Goal: Information Seeking & Learning: Understand process/instructions

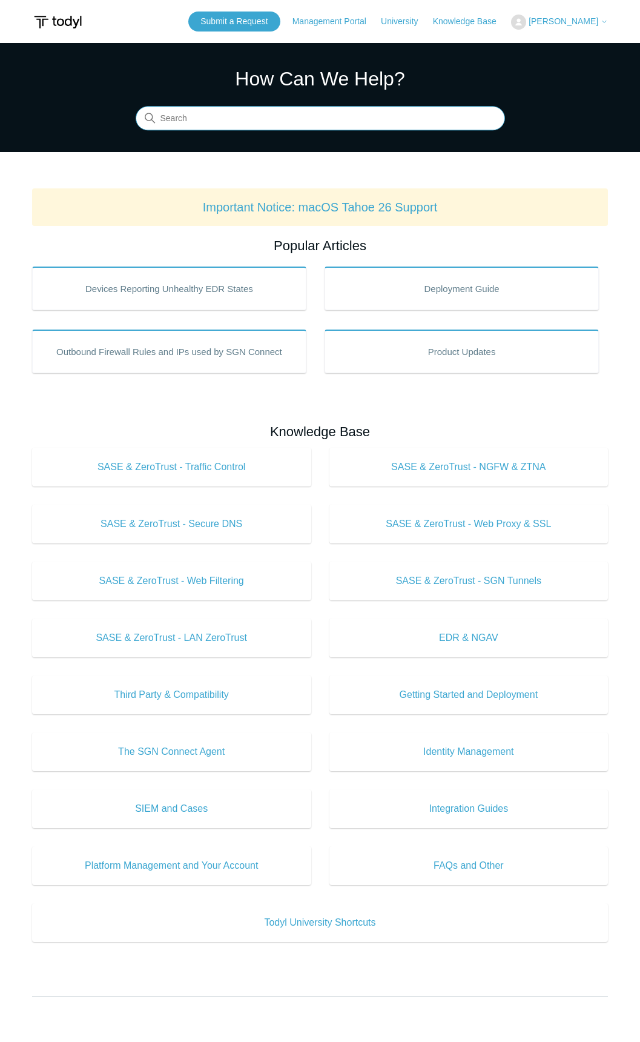
click at [254, 114] on input "Search" at bounding box center [320, 119] width 369 height 24
type input "use SIEM indivitually"
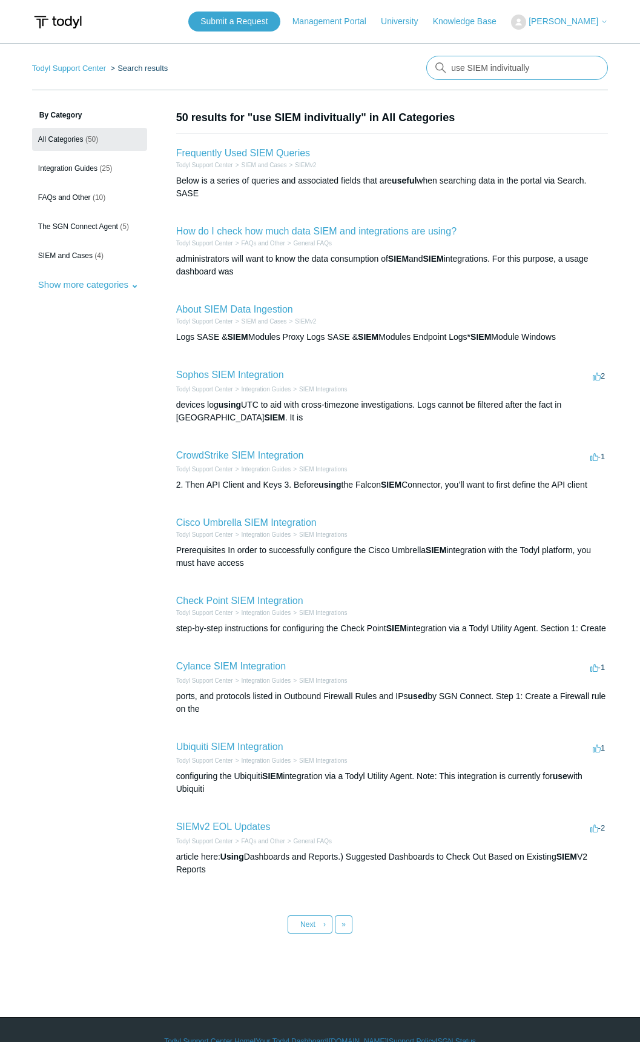
click at [487, 66] on input "use SIEM indivitually" at bounding box center [517, 68] width 182 height 24
drag, startPoint x: 488, startPoint y: 71, endPoint x: 537, endPoint y: 64, distance: 50.2
click at [537, 64] on input "use SIEM indivitually" at bounding box center [517, 68] width 182 height 24
type input "use SIEM license"
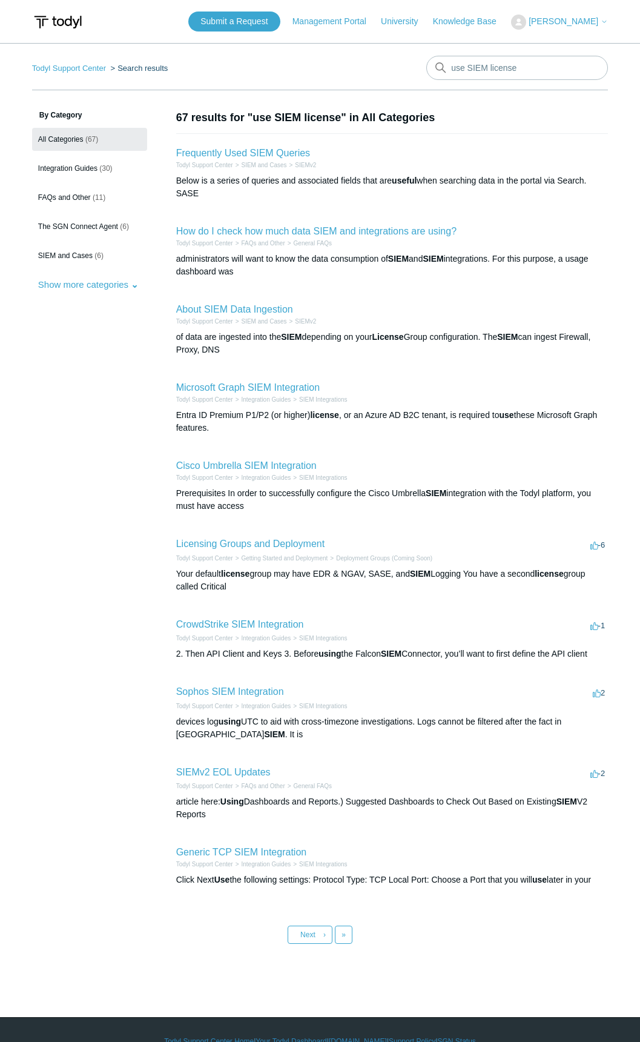
scroll to position [23, 0]
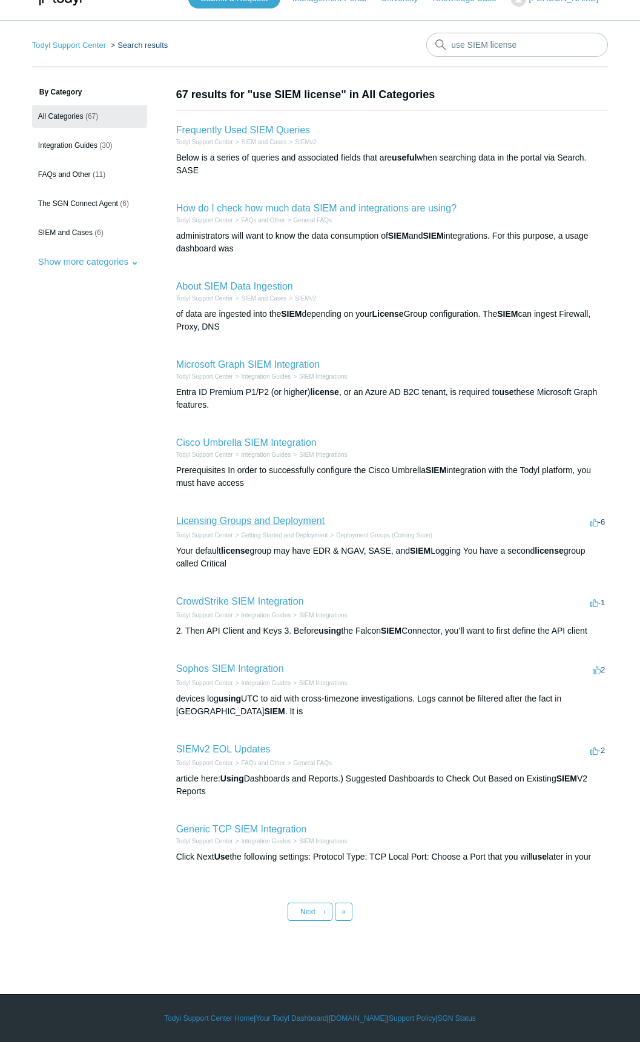
click at [245, 521] on link "Licensing Groups and Deployment" at bounding box center [250, 520] width 148 height 10
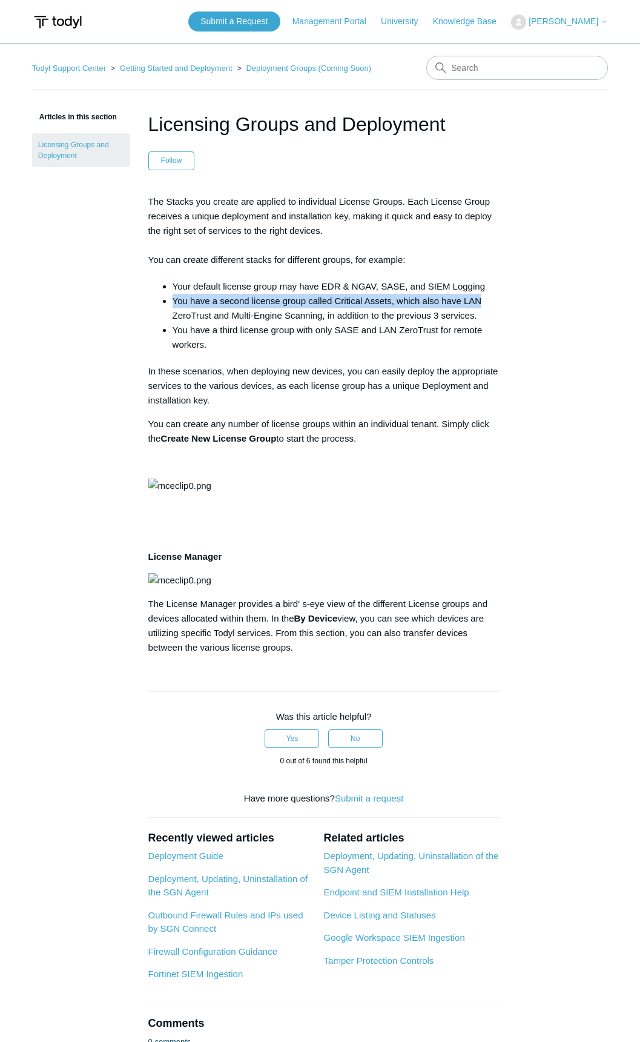
drag, startPoint x: 173, startPoint y: 296, endPoint x: 516, endPoint y: 303, distance: 343.5
click at [516, 303] on article "Licensing Groups and Deployment Follow Not yet followed by anyone The Stacks yo…" at bounding box center [324, 596] width 388 height 972
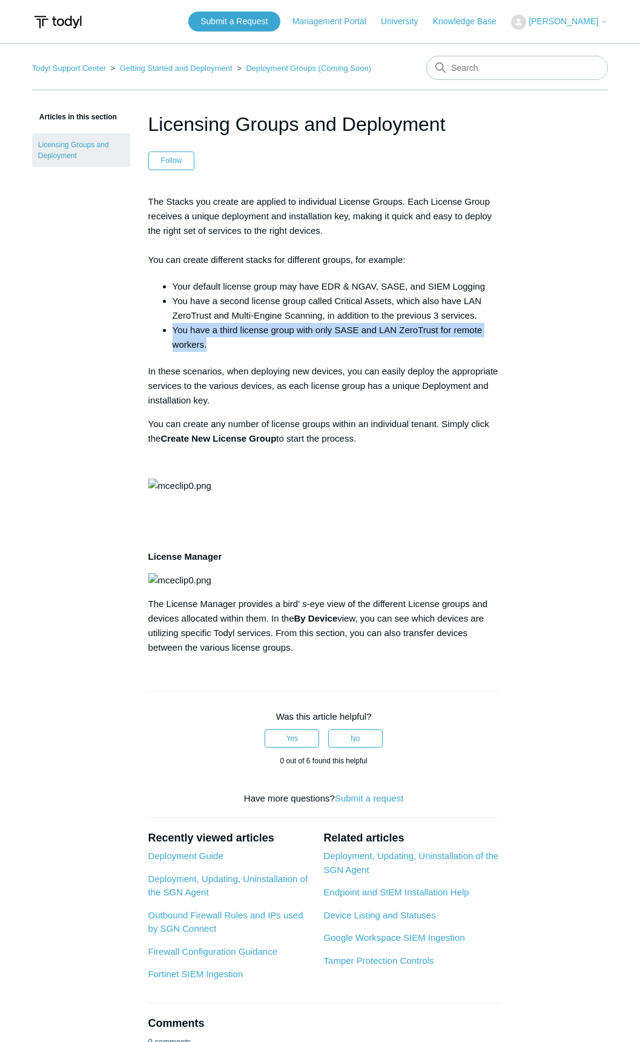
drag, startPoint x: 169, startPoint y: 323, endPoint x: 488, endPoint y: 342, distance: 319.7
click at [488, 342] on ul "Your default license group may have EDR & NGAV, SASE, and SIEM Logging You have…" at bounding box center [330, 315] width 339 height 73
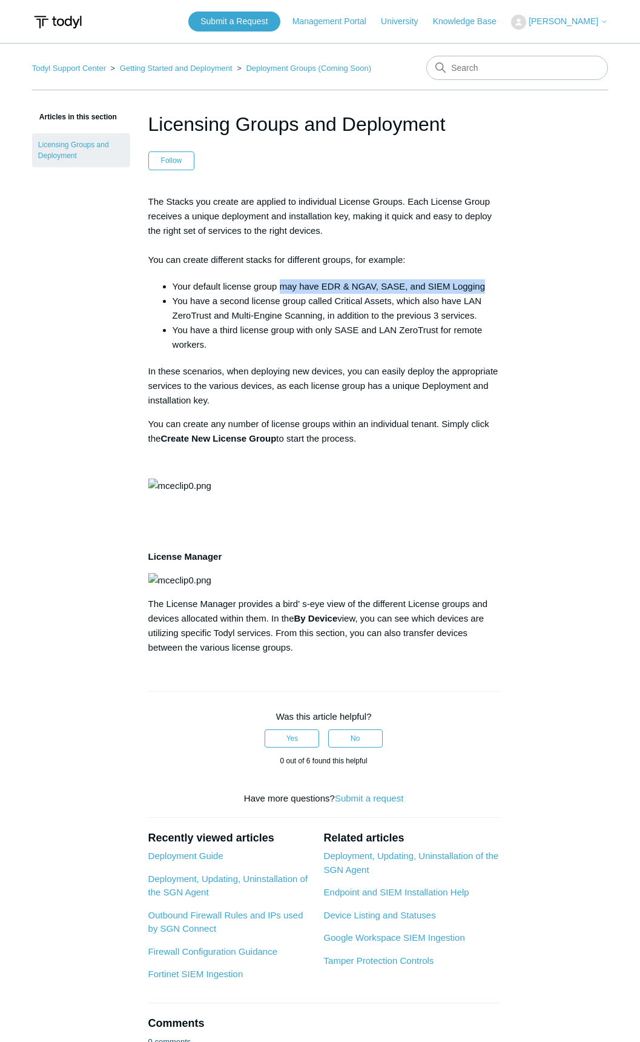
drag, startPoint x: 279, startPoint y: 286, endPoint x: 504, endPoint y: 289, distance: 224.7
click at [504, 289] on article "Licensing Groups and Deployment Follow Not yet followed by anyone The Stacks yo…" at bounding box center [324, 596] width 388 height 972
drag, startPoint x: 504, startPoint y: 289, endPoint x: 299, endPoint y: 260, distance: 207.4
click at [299, 260] on p "The Stacks you create are applied to individual License Groups. Each License Gr…" at bounding box center [323, 230] width 351 height 73
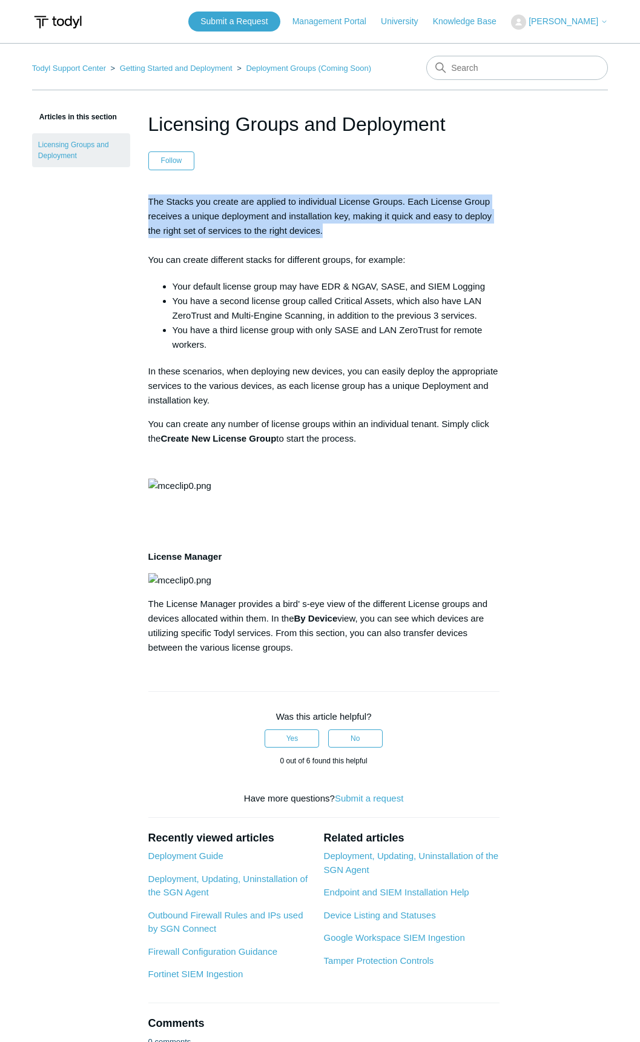
drag, startPoint x: 142, startPoint y: 191, endPoint x: 466, endPoint y: 233, distance: 326.1
click at [466, 233] on article "Licensing Groups and Deployment Follow Not yet followed by anyone The Stacks yo…" at bounding box center [324, 596] width 388 height 972
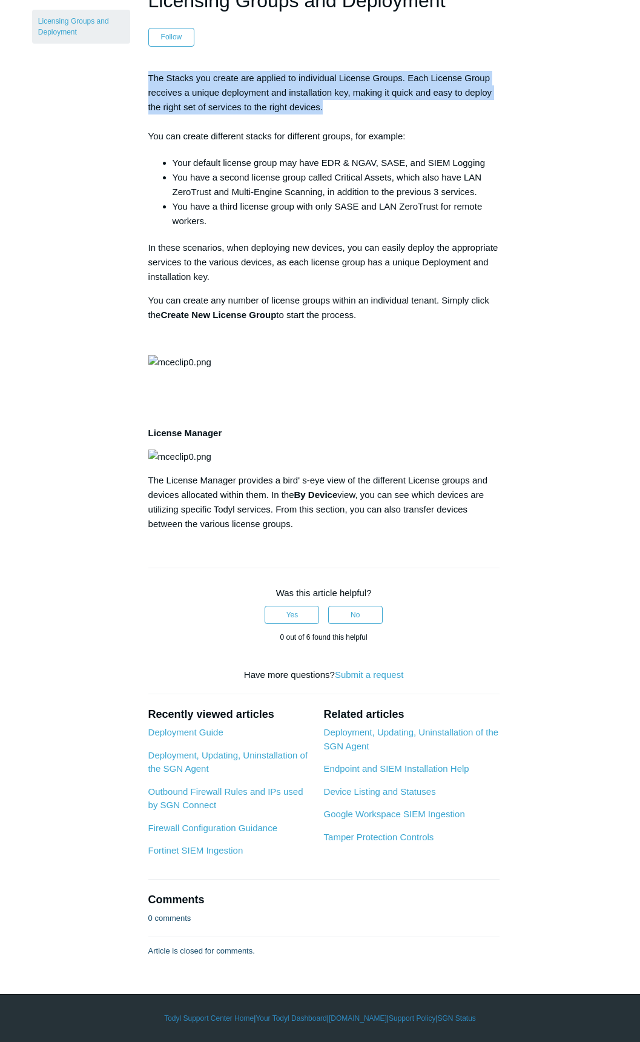
scroll to position [489, 0]
click at [373, 772] on link "Endpoint and SIEM Installation Help" at bounding box center [396, 768] width 145 height 10
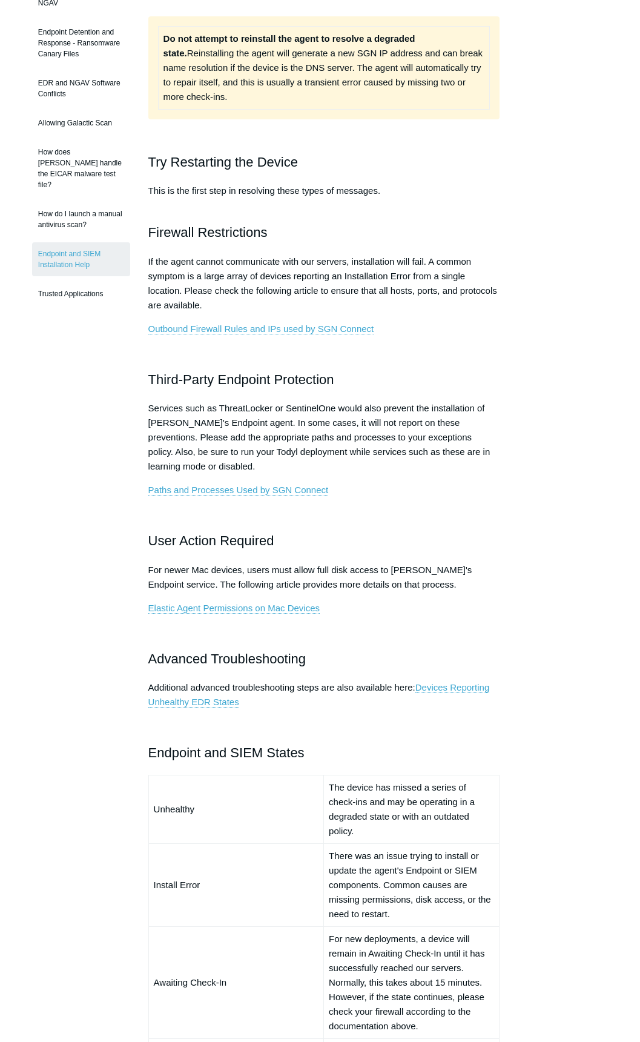
scroll to position [303, 0]
